Goal: Task Accomplishment & Management: Complete application form

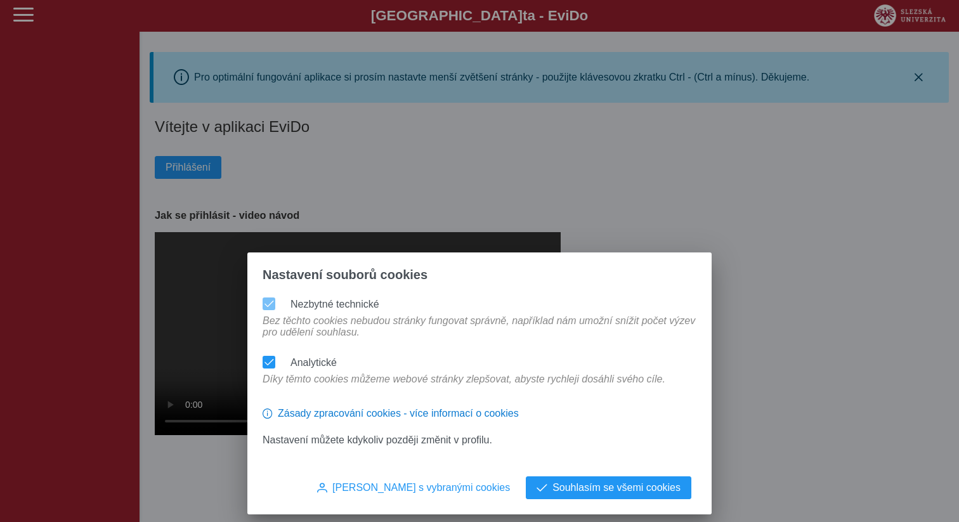
scroll to position [2654, 0]
click at [599, 486] on span "Souhlasím se všemi cookies" at bounding box center [616, 487] width 128 height 11
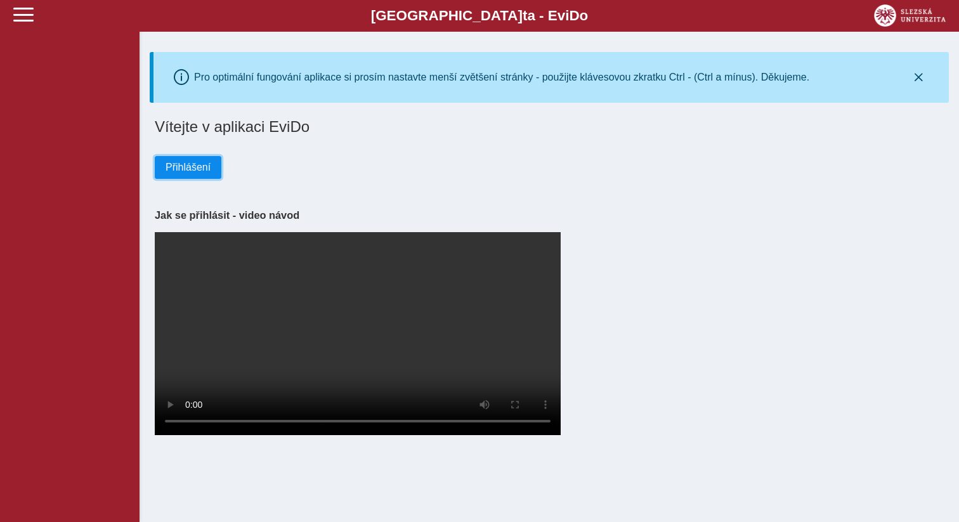
click at [181, 172] on button "Přihlášení" at bounding box center [188, 167] width 67 height 23
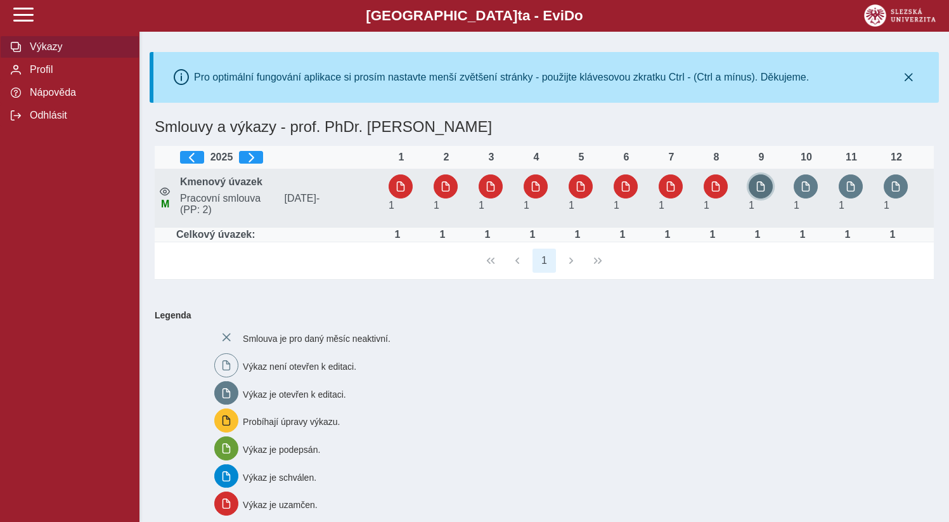
click at [760, 189] on span "button" at bounding box center [761, 186] width 10 height 10
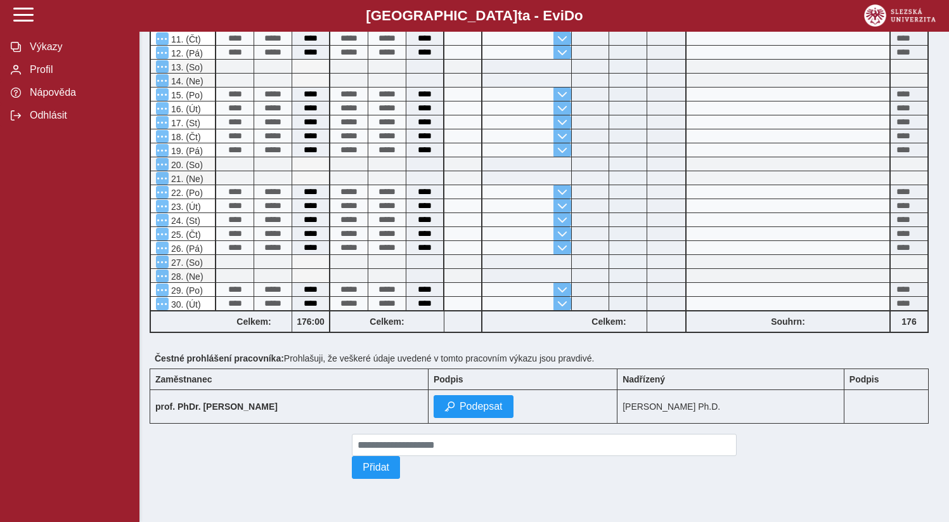
scroll to position [572, 0]
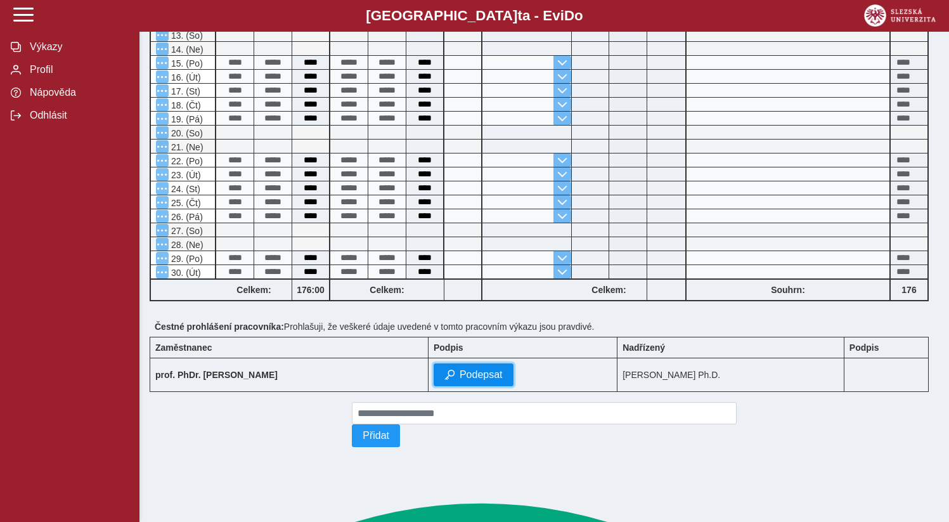
click at [493, 386] on button "Podepsat" at bounding box center [474, 374] width 80 height 23
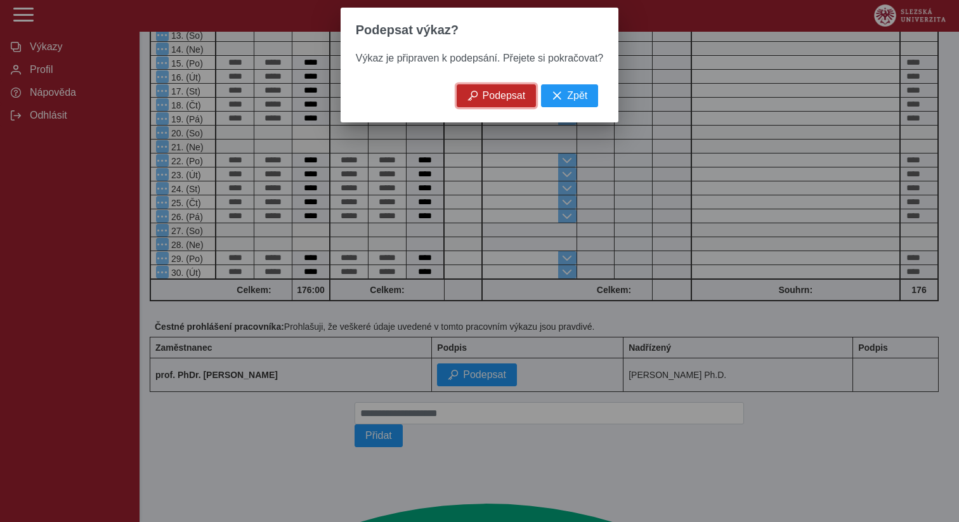
click at [491, 101] on span "Podepsat" at bounding box center [504, 95] width 43 height 11
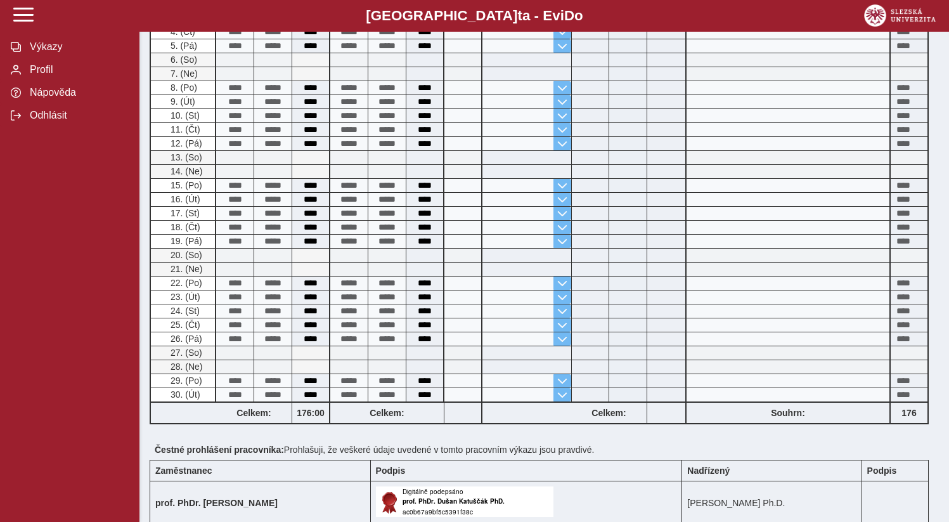
scroll to position [622, 0]
